Goal: Information Seeking & Learning: Check status

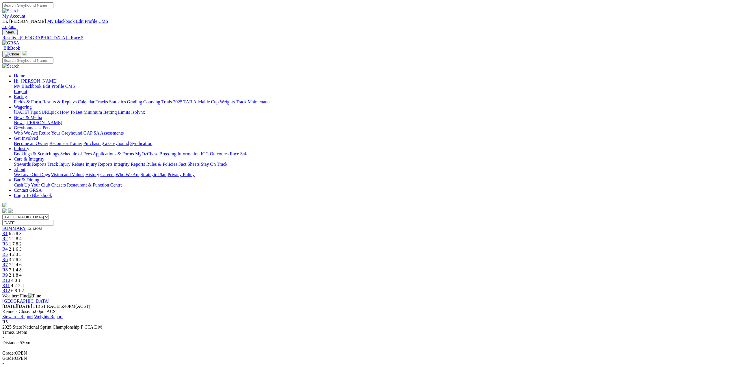
click at [77, 99] on link "Results & Replays" at bounding box center [59, 101] width 34 height 5
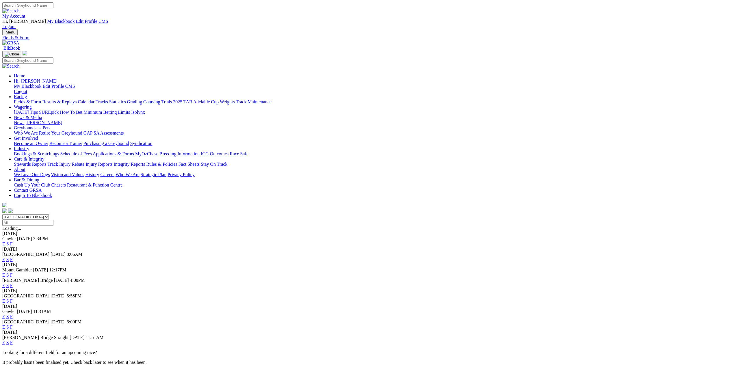
click at [13, 283] on link "F" at bounding box center [11, 285] width 3 height 5
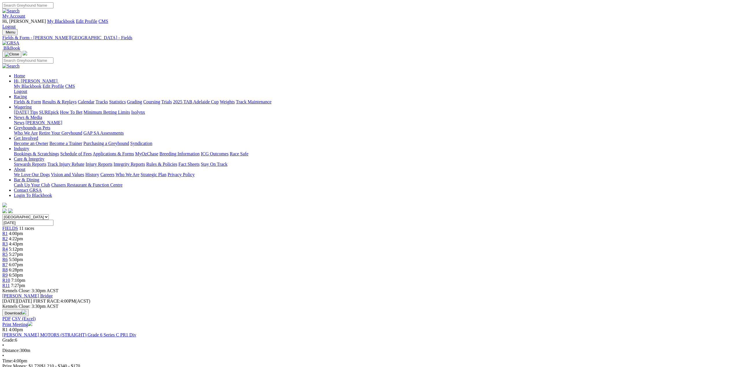
click at [19, 40] on img at bounding box center [10, 42] width 17 height 5
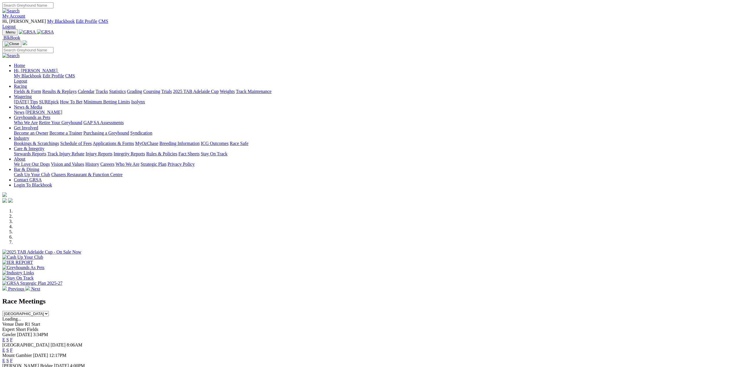
click at [195, 162] on link "Privacy Policy" at bounding box center [181, 164] width 27 height 5
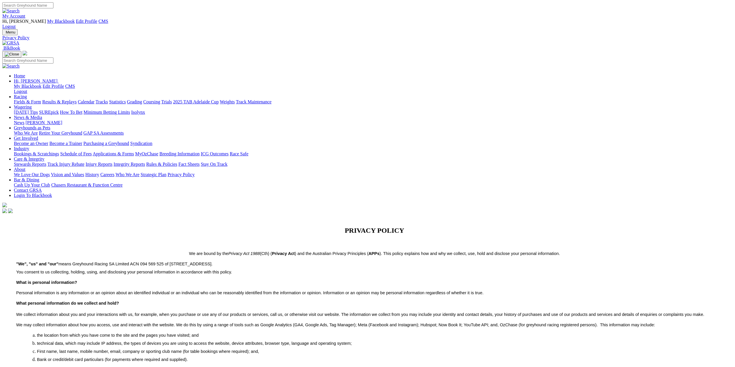
click at [42, 188] on link "Contact GRSA" at bounding box center [28, 190] width 28 height 5
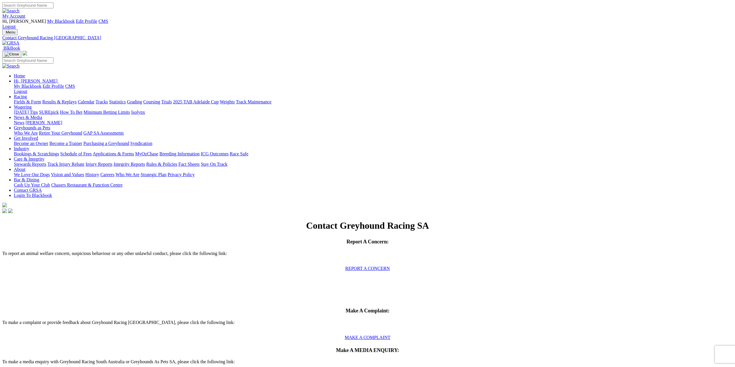
click at [248, 151] on link "Race Safe" at bounding box center [239, 153] width 18 height 5
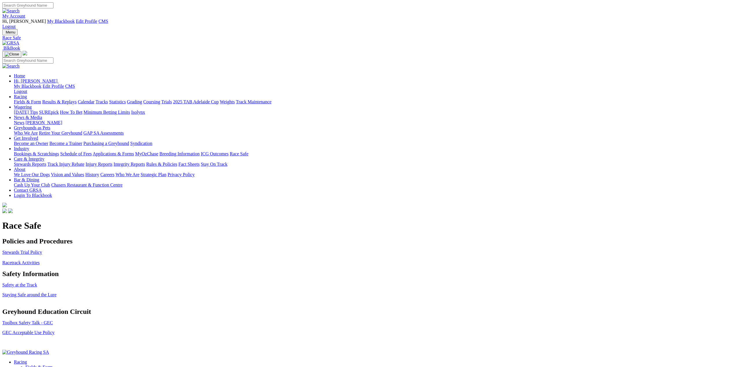
click at [25, 167] on link "About" at bounding box center [20, 169] width 12 height 5
click at [140, 172] on link "Who We Are" at bounding box center [128, 174] width 24 height 5
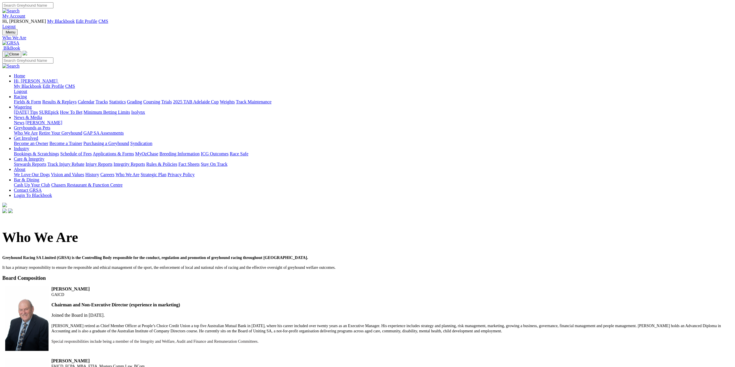
click at [114, 172] on link "Careers" at bounding box center [107, 174] width 14 height 5
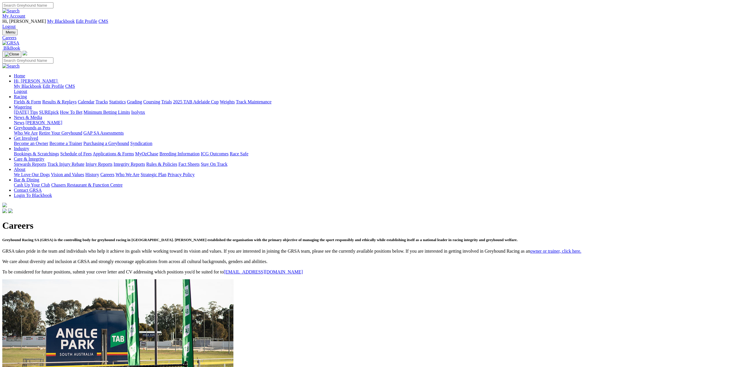
click at [50, 172] on link "We Love Our Dogs" at bounding box center [32, 174] width 36 height 5
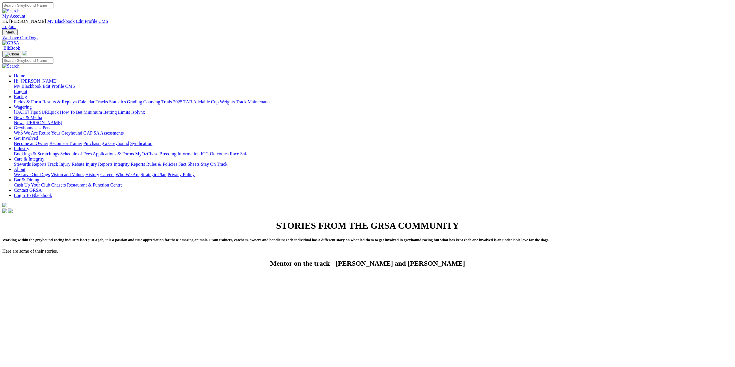
click at [77, 99] on link "Results & Replays" at bounding box center [59, 101] width 34 height 5
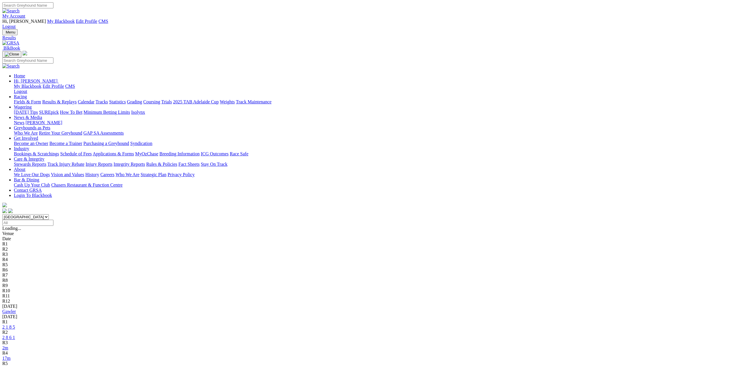
click at [53, 220] on input "Select date" at bounding box center [27, 223] width 51 height 6
click at [19, 40] on img at bounding box center [10, 42] width 17 height 5
